Goal: Transaction & Acquisition: Book appointment/travel/reservation

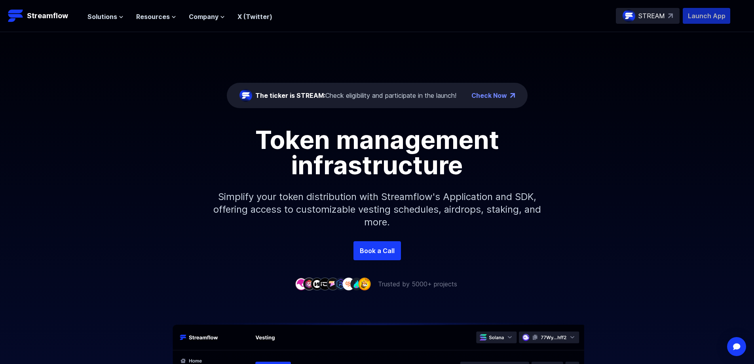
click at [701, 21] on p "Launch App" at bounding box center [707, 16] width 48 height 16
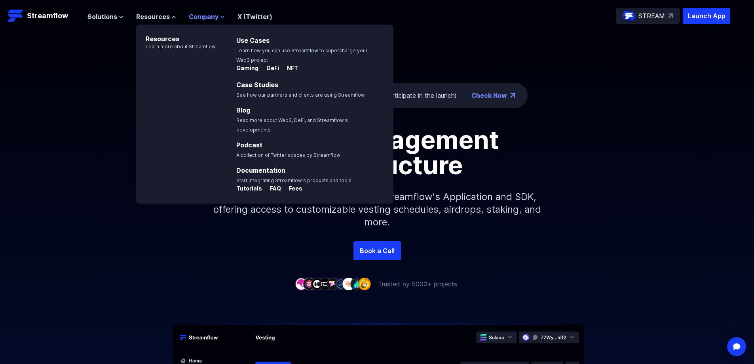
click at [204, 12] on span "Company" at bounding box center [204, 17] width 30 height 10
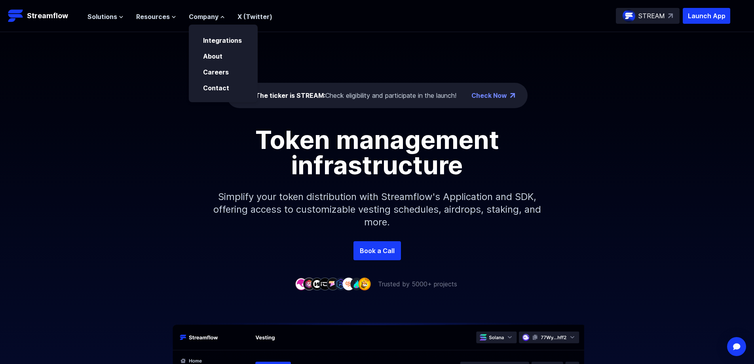
click at [109, 21] on div "Solutions Overview Streamflow features an all-in-one token distribution platfor…" at bounding box center [179, 16] width 185 height 16
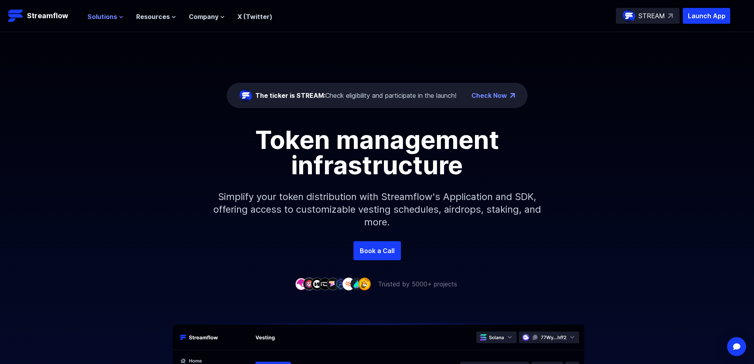
click at [113, 15] on span "Solutions" at bounding box center [102, 17] width 30 height 10
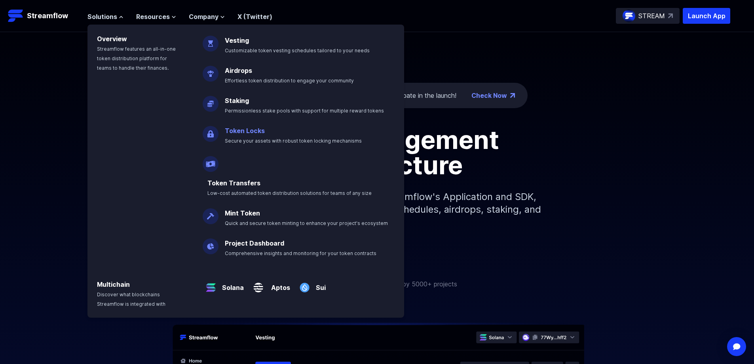
click at [233, 127] on link "Token Locks" at bounding box center [245, 131] width 40 height 8
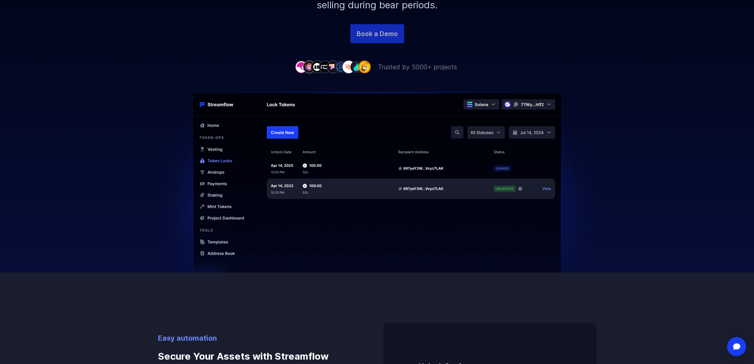
click at [378, 40] on link "Book a Demo" at bounding box center [377, 33] width 54 height 19
